Goal: Register for event/course

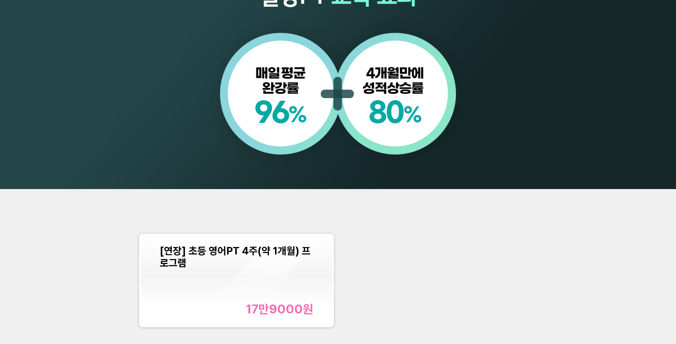
scroll to position [756, 0]
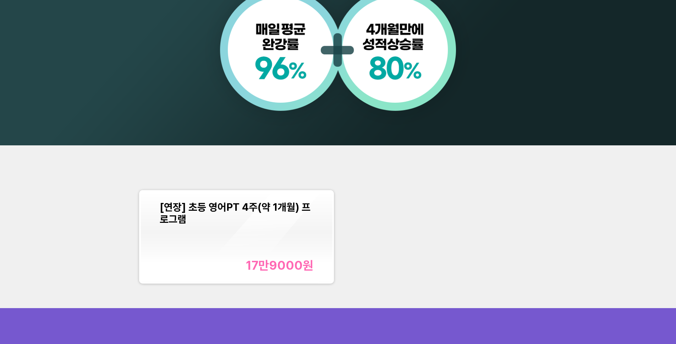
click at [499, 179] on div "[연장] 초등 영어PT 4주(약 1개월) 프로그램 17만9000 원" at bounding box center [338, 226] width 676 height 163
click at [493, 180] on div "[연장] 초등 영어PT 4주(약 1개월) 프로그램 17만9000 원" at bounding box center [338, 226] width 676 height 163
click at [487, 176] on div "[연장] 초등 영어PT 4주(약 1개월) 프로그램 17만9000 원" at bounding box center [338, 226] width 676 height 163
click at [420, 163] on div "[연장] 초등 영어PT 4주(약 1개월) 프로그램 17만9000 원" at bounding box center [338, 226] width 676 height 163
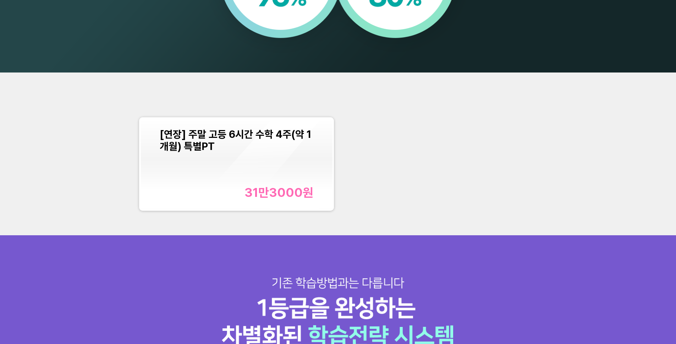
scroll to position [828, 0]
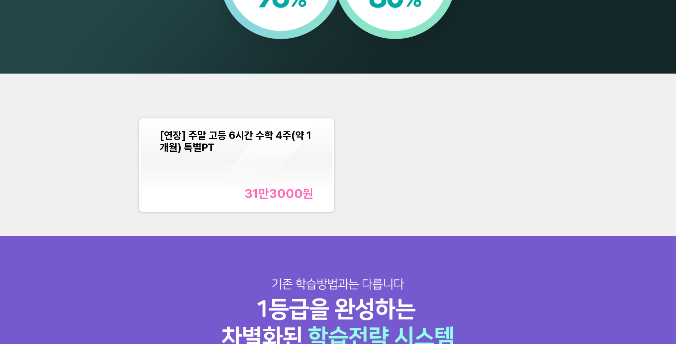
click at [418, 152] on div "[연장] 주말 고등 6시간 수학 4주(약 1개월) 특별PT 31만3000 원" at bounding box center [338, 165] width 406 height 102
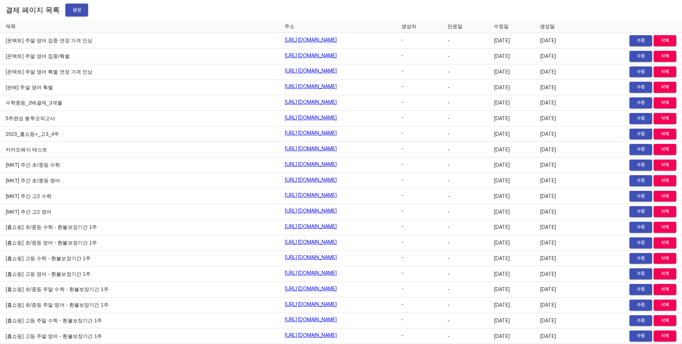
scroll to position [8713, 0]
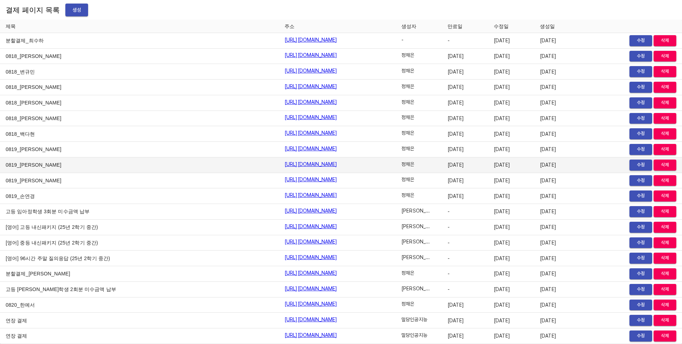
click at [471, 172] on td "2025-08-27" at bounding box center [465, 165] width 46 height 16
